Goal: Task Accomplishment & Management: Complete application form

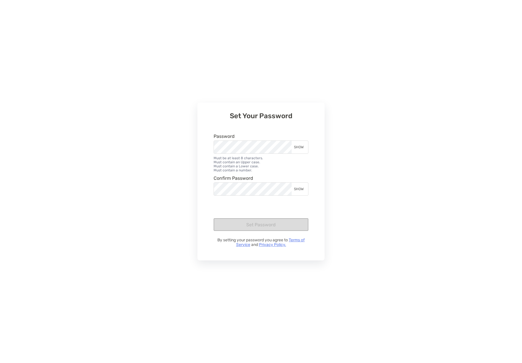
drag, startPoint x: 297, startPoint y: 144, endPoint x: 296, endPoint y: 150, distance: 6.2
click at [297, 144] on div "SHOW" at bounding box center [299, 147] width 16 height 13
click at [299, 188] on div "SHOW" at bounding box center [299, 189] width 16 height 13
click at [247, 227] on button "Set Password" at bounding box center [260, 224] width 95 height 13
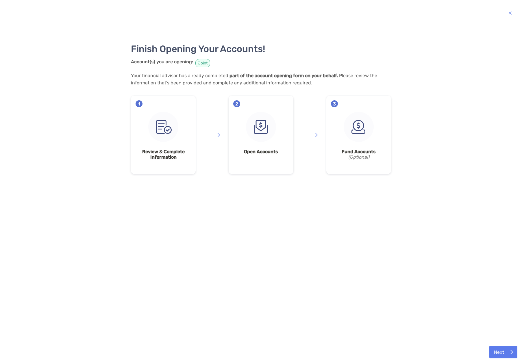
click at [161, 153] on strong "Review & Complete Information" at bounding box center [162, 154] width 55 height 11
click at [503, 352] on button "Next" at bounding box center [503, 351] width 28 height 13
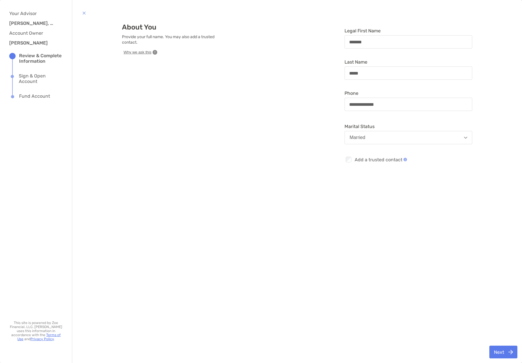
click at [503, 352] on button "Next" at bounding box center [503, 351] width 28 height 13
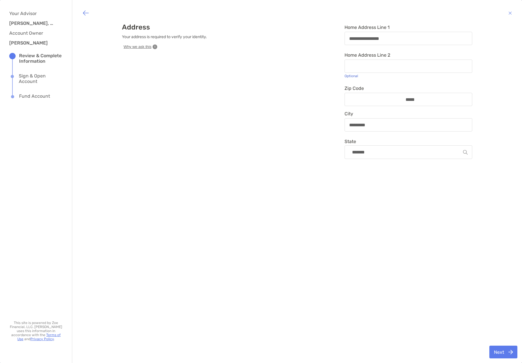
click at [503, 352] on button "Next" at bounding box center [503, 351] width 28 height 13
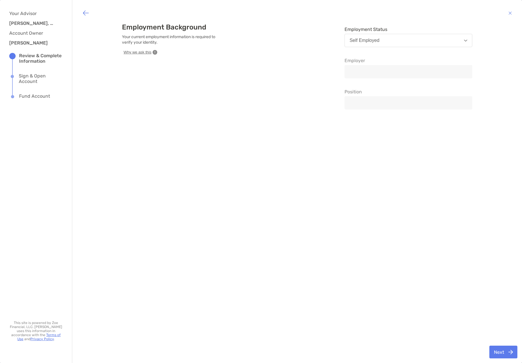
click at [503, 352] on button "Next" at bounding box center [503, 351] width 28 height 13
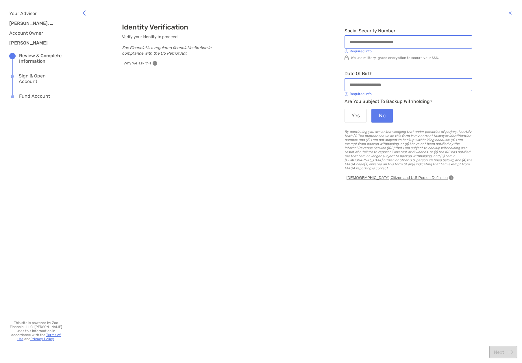
click at [354, 42] on input "Social Security Number" at bounding box center [408, 42] width 127 height 5
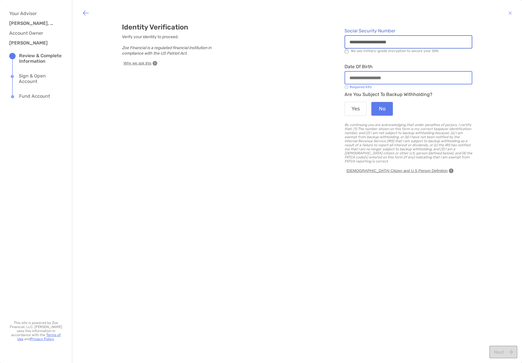
type input "**********"
click at [350, 75] on input "Date of Birth" at bounding box center [408, 77] width 127 height 5
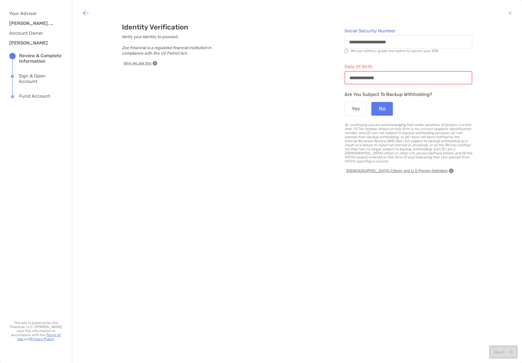
type input "**********"
click at [503, 352] on button "Next" at bounding box center [503, 351] width 28 height 13
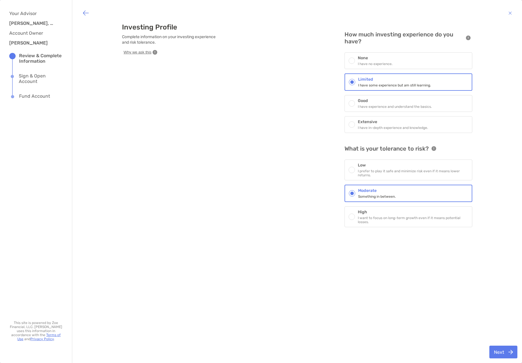
click at [504, 352] on button "Next" at bounding box center [503, 351] width 28 height 13
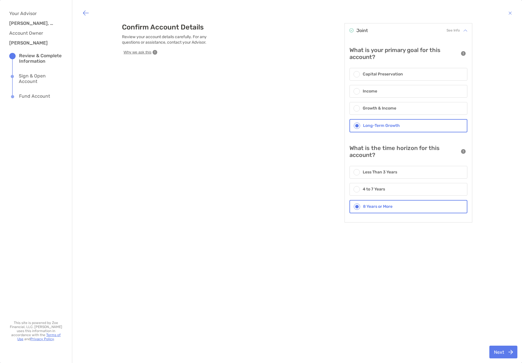
click at [503, 352] on button "Next" at bounding box center [503, 351] width 28 height 13
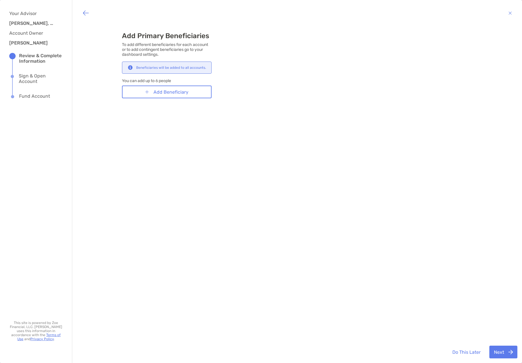
click at [501, 350] on button "Next" at bounding box center [503, 351] width 28 height 13
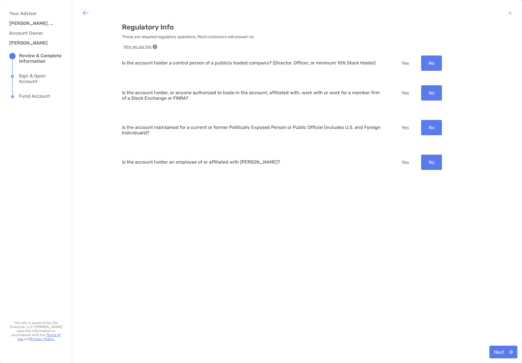
click at [505, 353] on button "Next" at bounding box center [503, 351] width 28 height 13
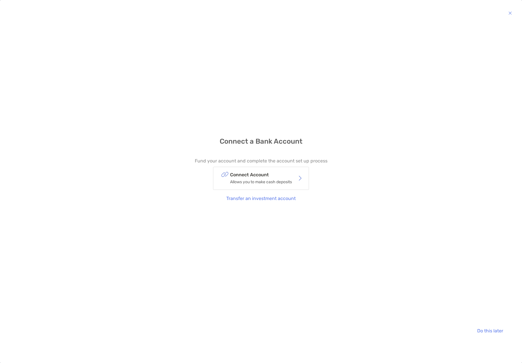
click at [257, 177] on p "Connect Account" at bounding box center [261, 174] width 62 height 7
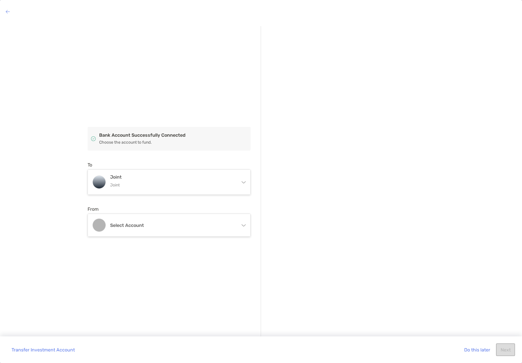
click at [245, 182] on icon at bounding box center [243, 181] width 5 height 5
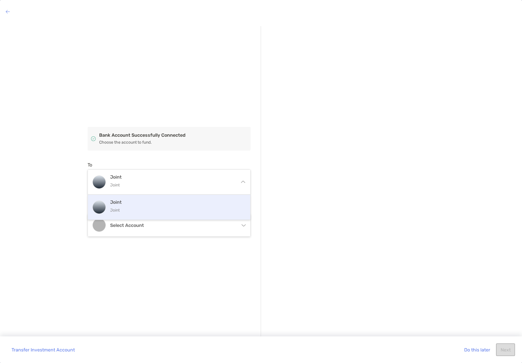
click at [304, 200] on div at bounding box center [352, 198] width 163 height 13
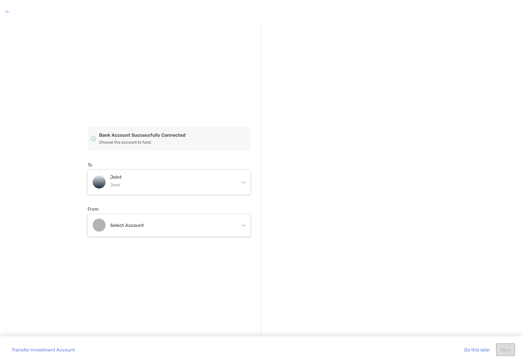
click at [479, 350] on button "Do this later" at bounding box center [476, 349] width 35 height 13
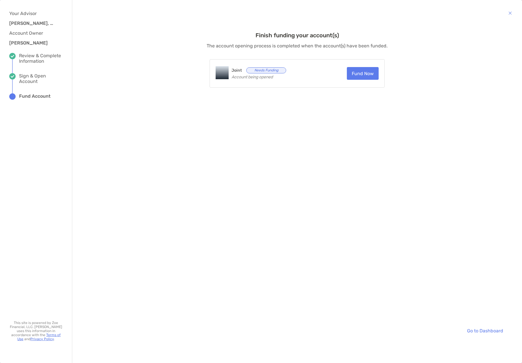
click at [491, 332] on link "Go to Dashboard" at bounding box center [484, 330] width 45 height 13
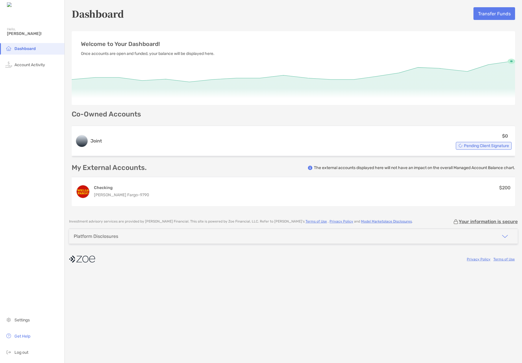
drag, startPoint x: 95, startPoint y: 258, endPoint x: 78, endPoint y: 258, distance: 17.3
click at [78, 258] on div "Privacy Policy Terms of Use" at bounding box center [293, 258] width 448 height 13
